Goal: Information Seeking & Learning: Stay updated

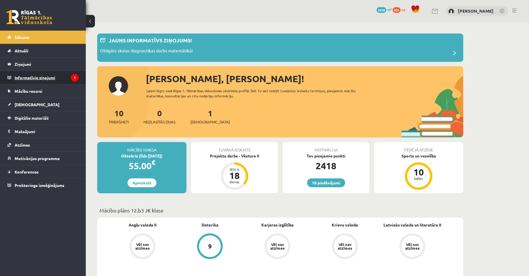
click at [49, 76] on legend "Informatīvie ziņojumi 1" at bounding box center [47, 77] width 64 height 13
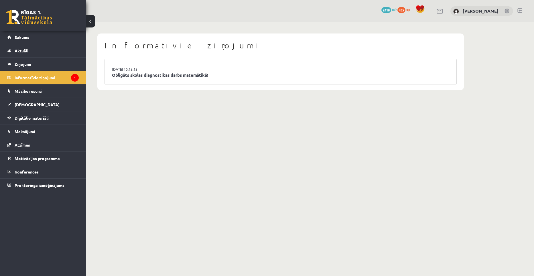
click at [123, 74] on link "Obligāts skolas diagnostikas darbs matemātikā!" at bounding box center [280, 75] width 337 height 7
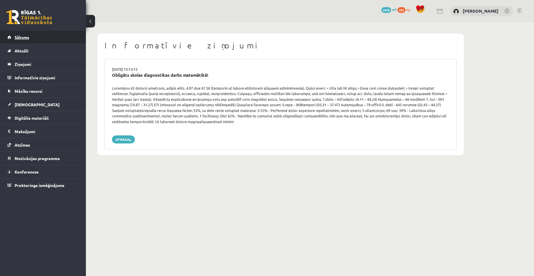
click at [23, 39] on span "Sākums" at bounding box center [22, 37] width 15 height 5
